Goal: Find specific page/section: Find specific page/section

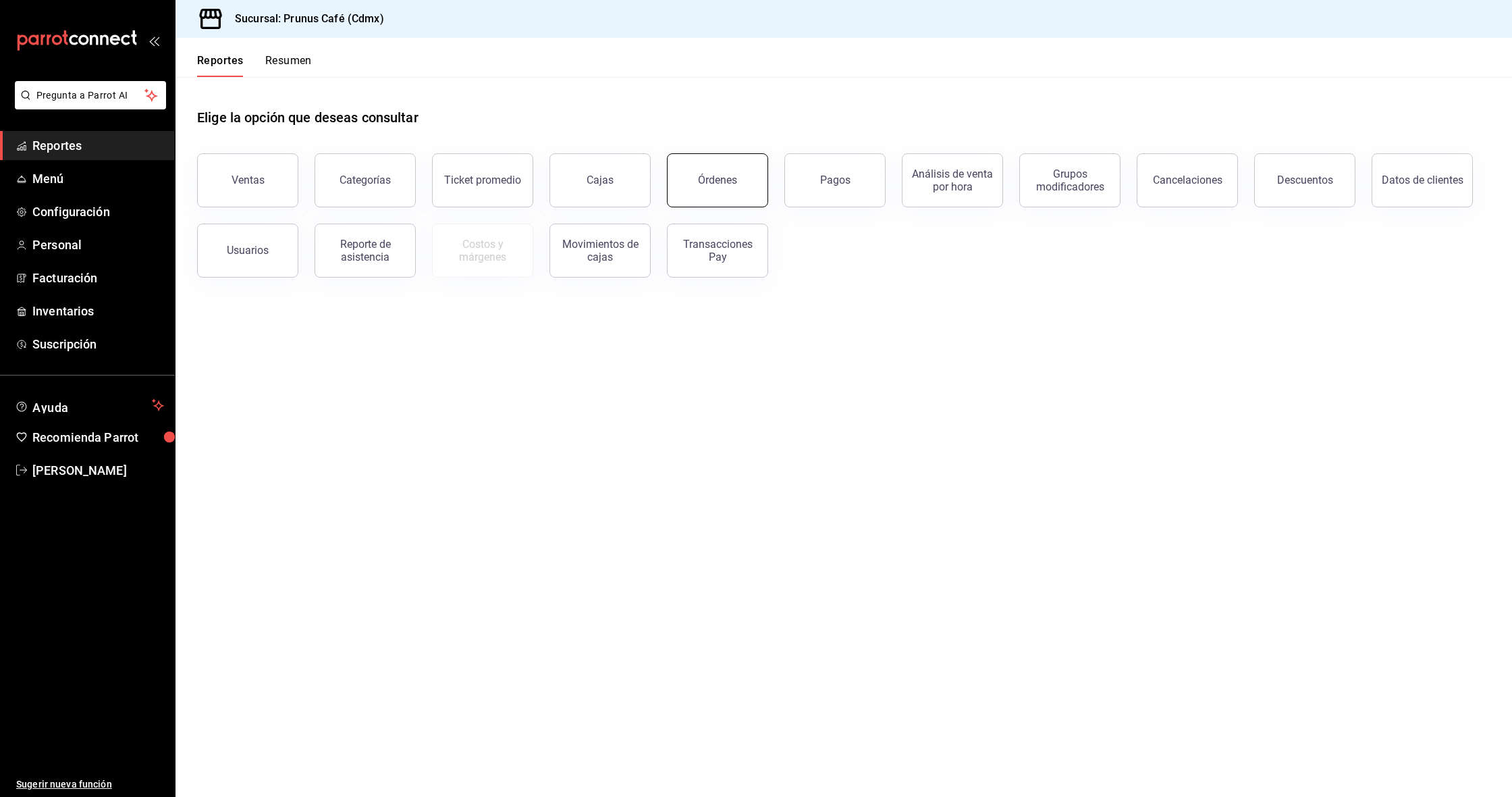
click at [717, 166] on button "Órdenes" at bounding box center [717, 180] width 101 height 54
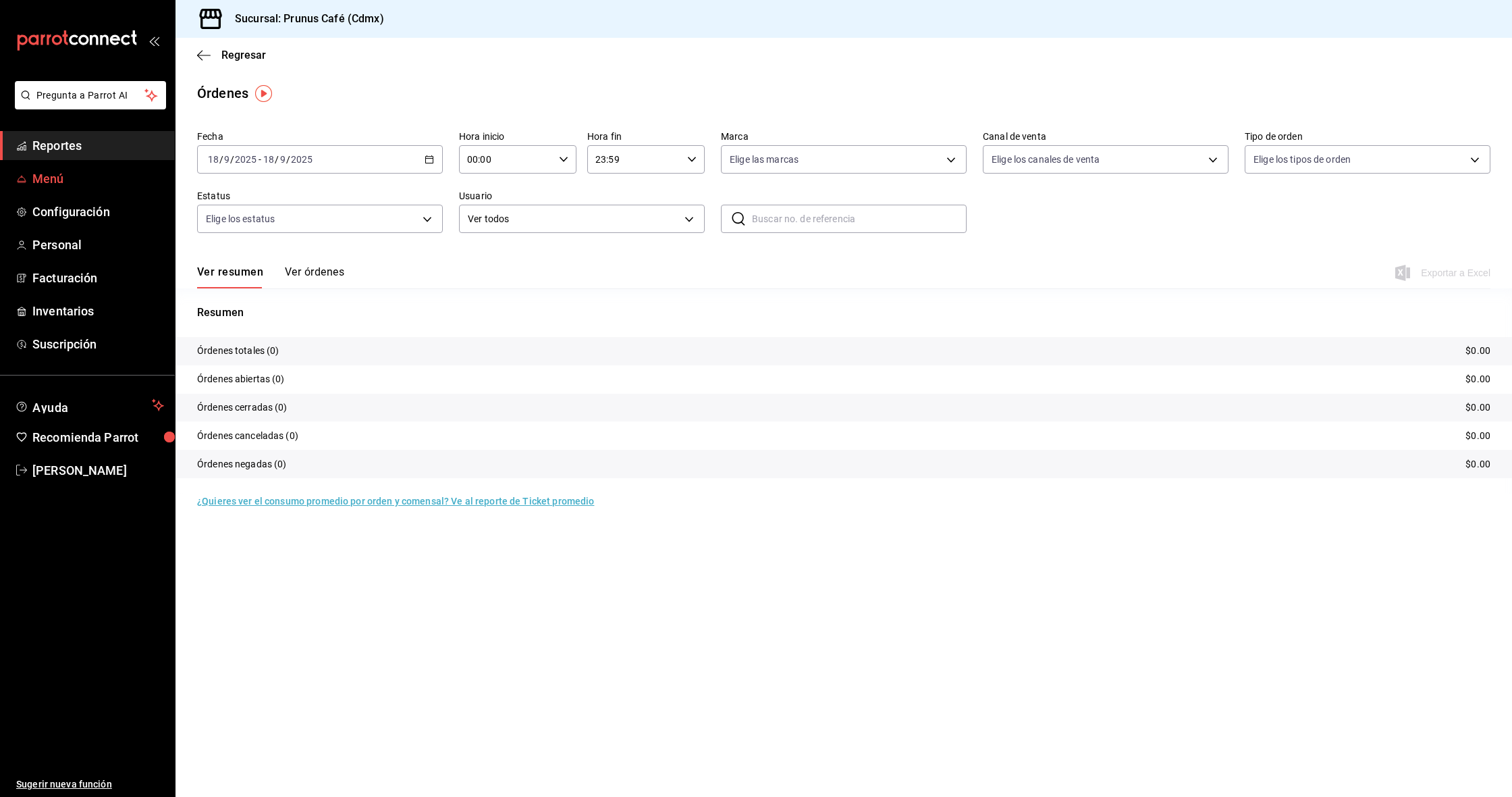
click at [83, 183] on span "Menú" at bounding box center [98, 178] width 131 height 18
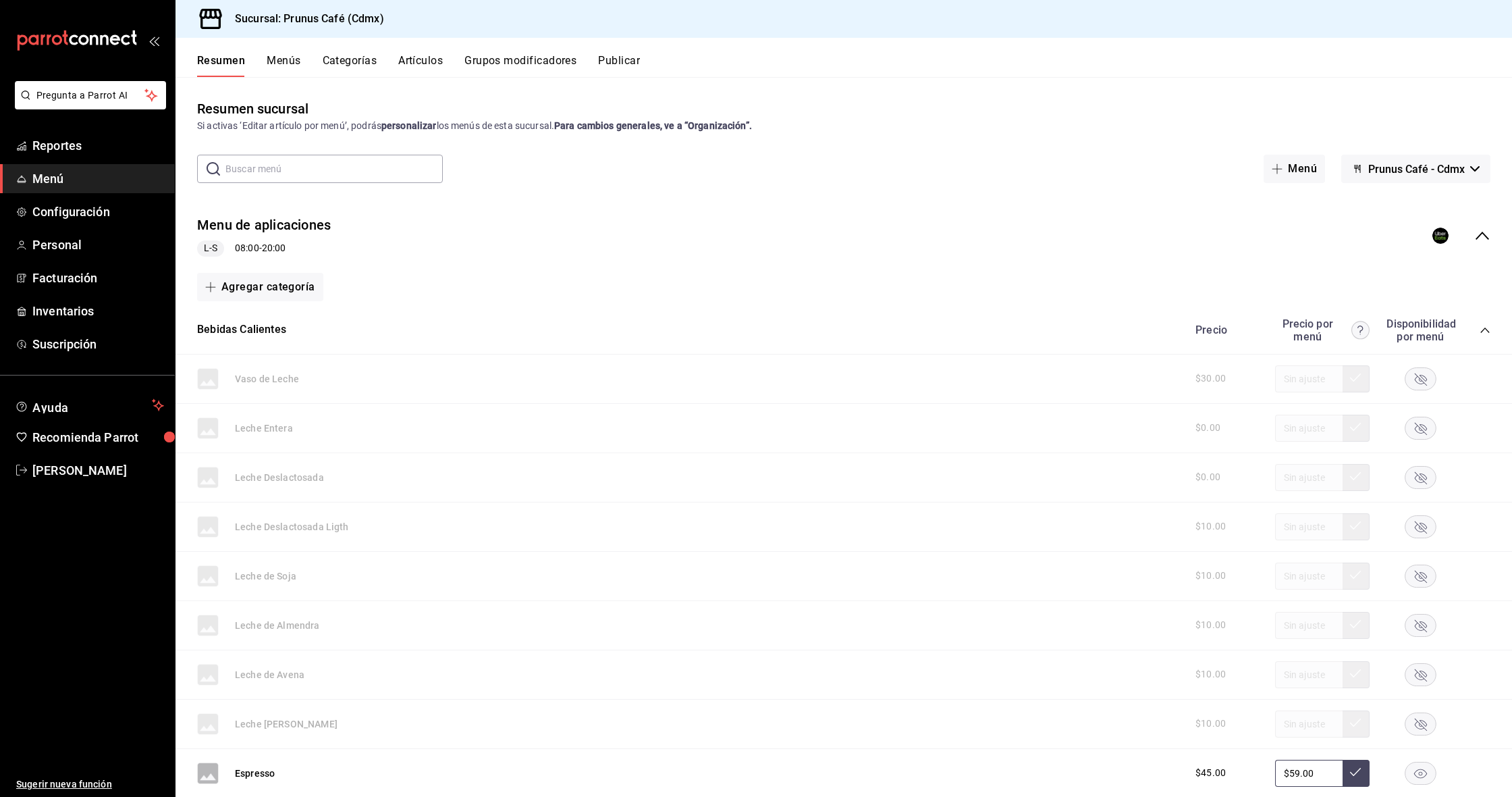
click at [290, 56] on button "Menús" at bounding box center [284, 65] width 34 height 23
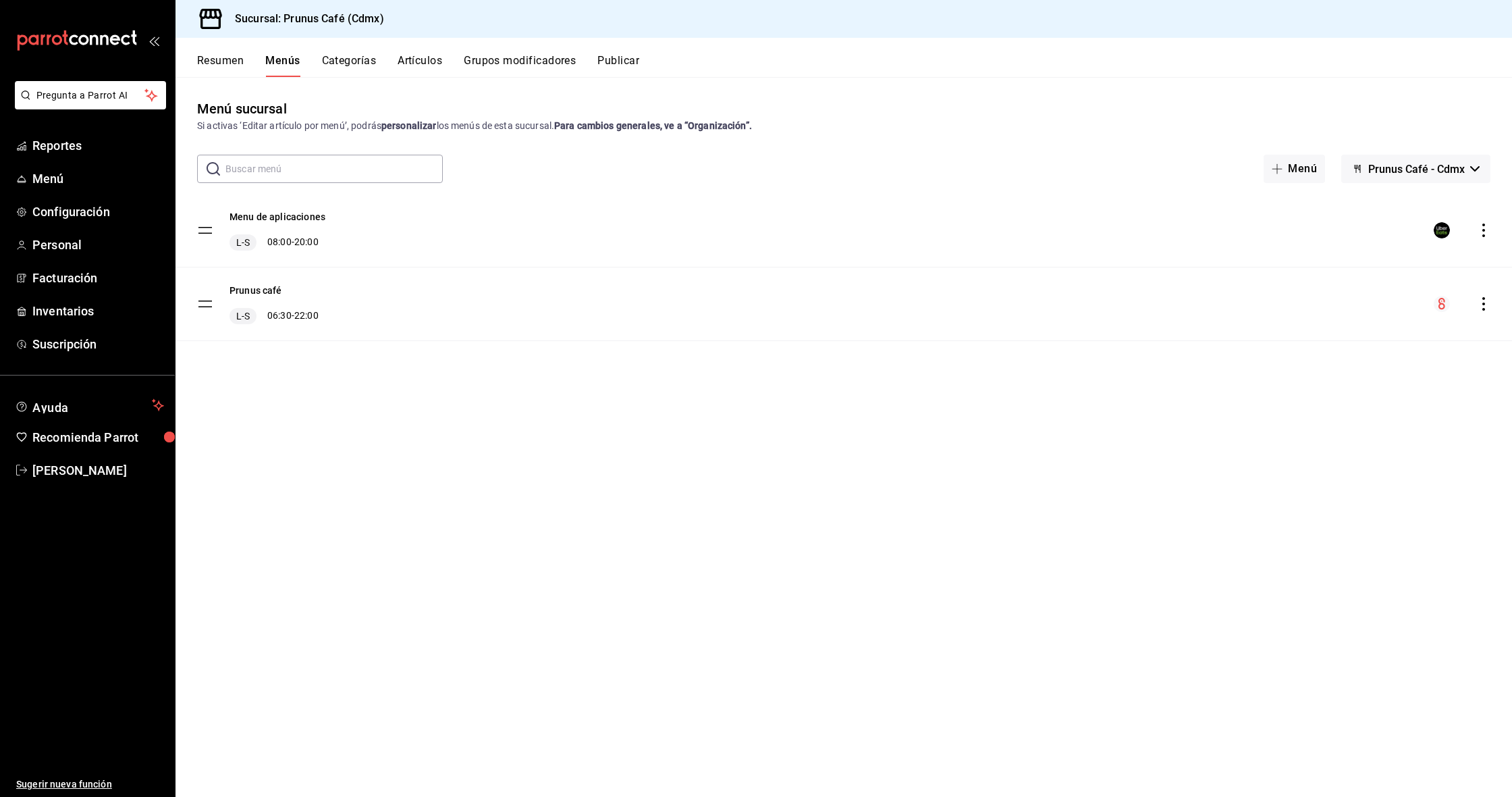
click at [1484, 235] on icon "actions" at bounding box center [1483, 230] width 3 height 14
click at [1382, 227] on div at bounding box center [756, 398] width 1512 height 797
